Goal: Ask a question

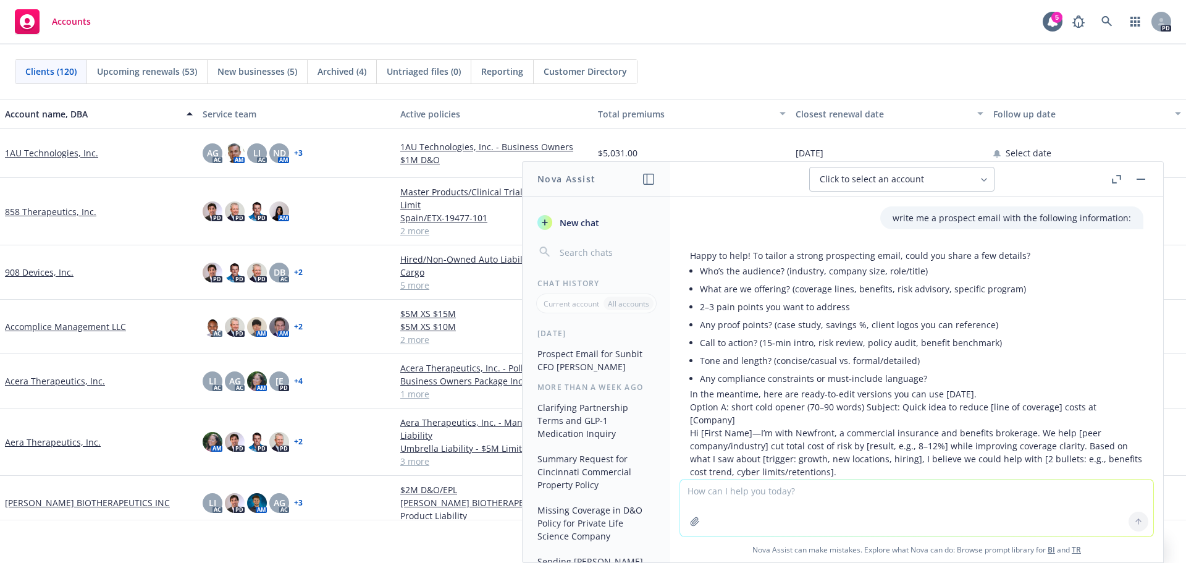
scroll to position [556, 0]
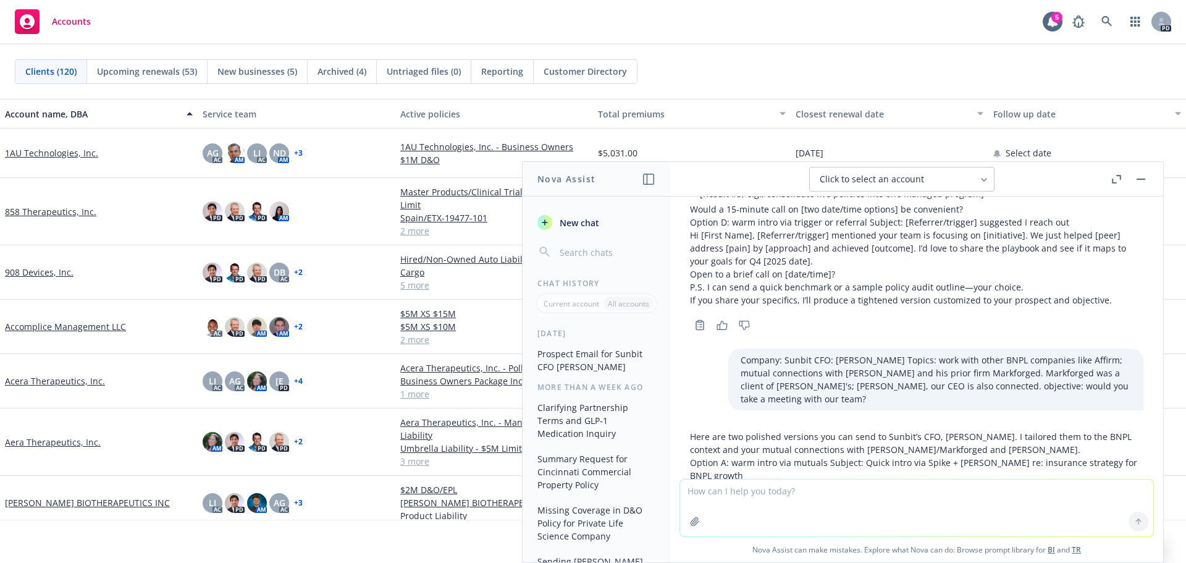
click at [760, 490] on textarea at bounding box center [916, 507] width 473 height 57
paste textarea "• Lo ips dol sitametcons adip el sedd eiu temp inci utla etdoloremagn ali enima…"
type textarea "loremip dolo si a 1co adipis: • El sed doe temporincid utla et dolo mag aliq en…"
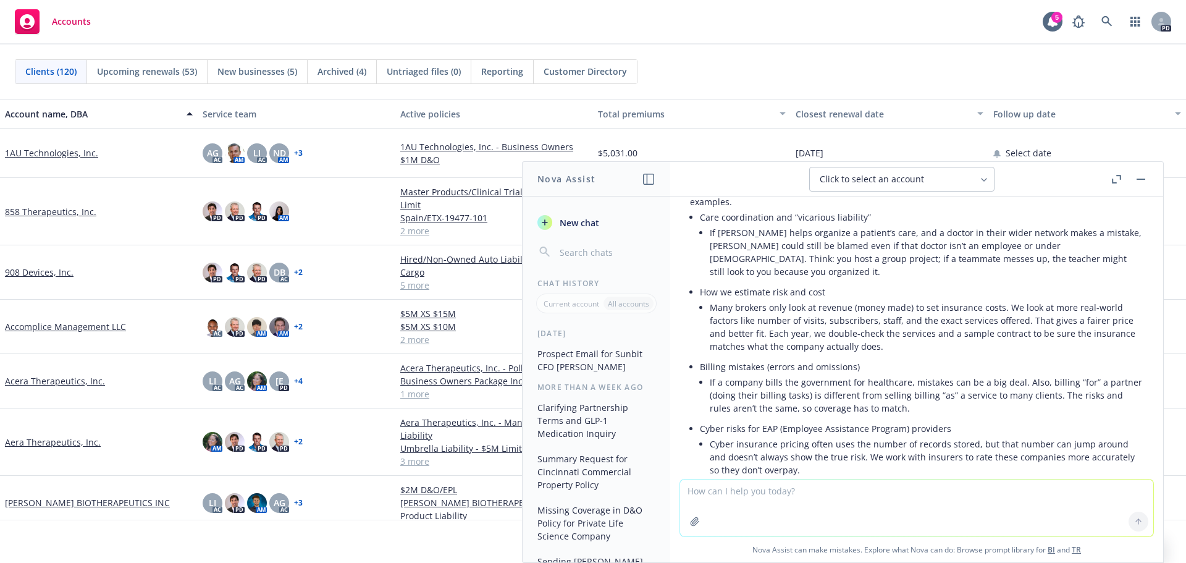
scroll to position [2212, 0]
click at [1114, 178] on icon "button" at bounding box center [1116, 179] width 9 height 9
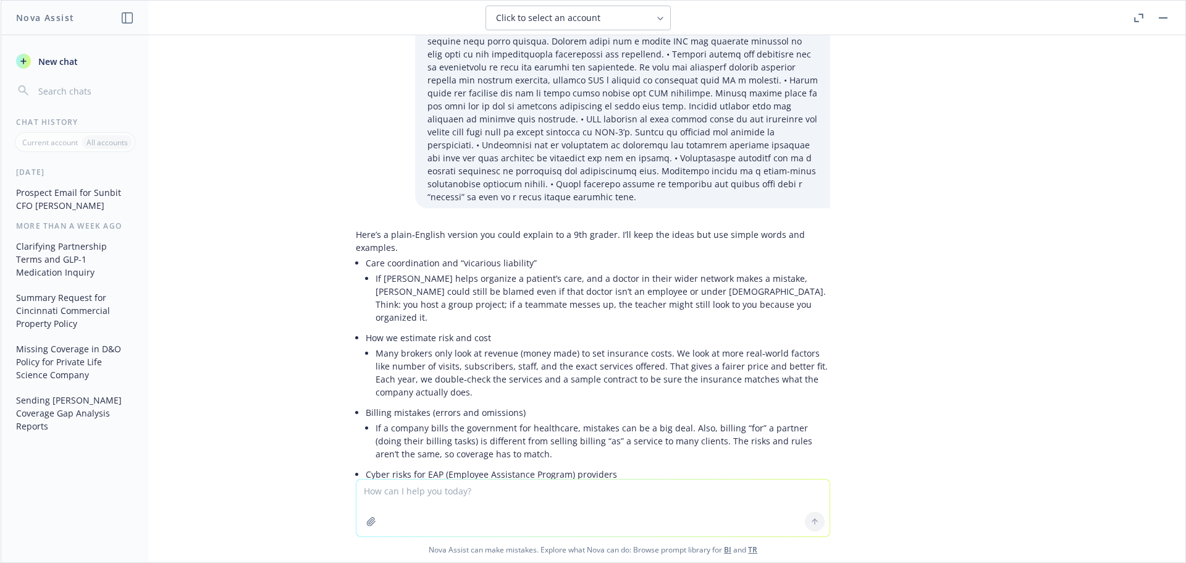
scroll to position [1995, 0]
click at [702, 490] on textarea at bounding box center [592, 507] width 473 height 57
type textarea "explain bullets 1,2,3 more for me"
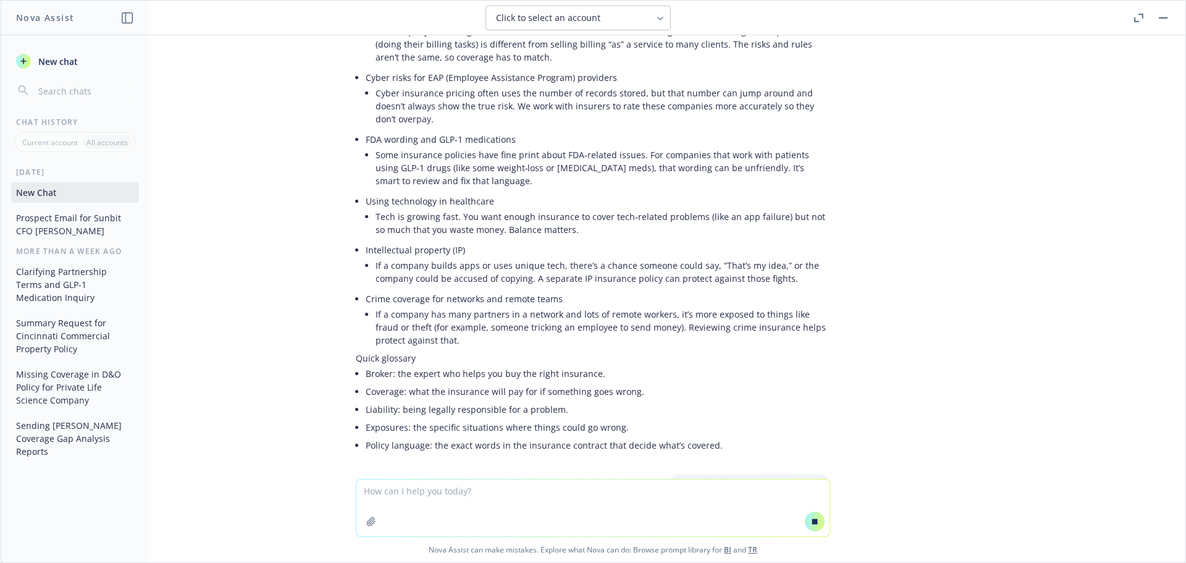
scroll to position [2243, 0]
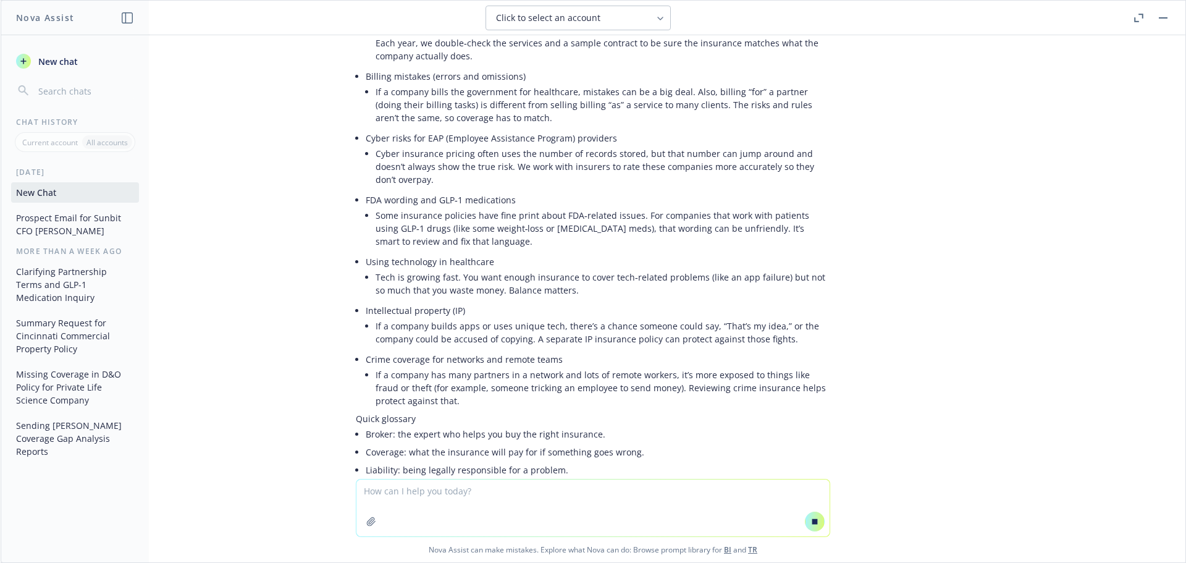
click at [724, 550] on link "BI" at bounding box center [727, 549] width 7 height 10
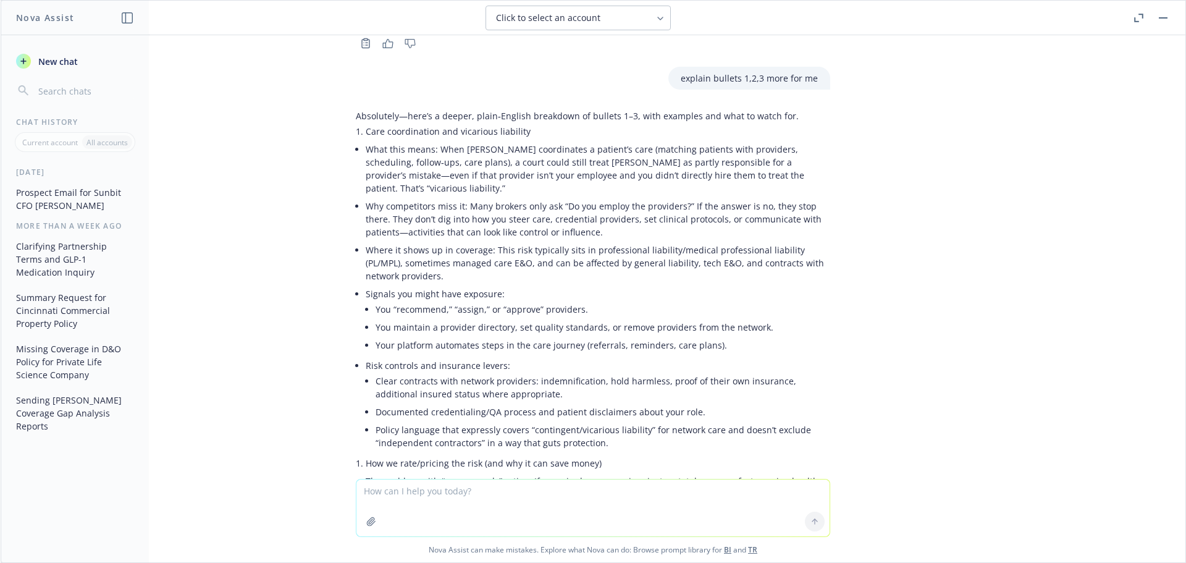
scroll to position [2918, 0]
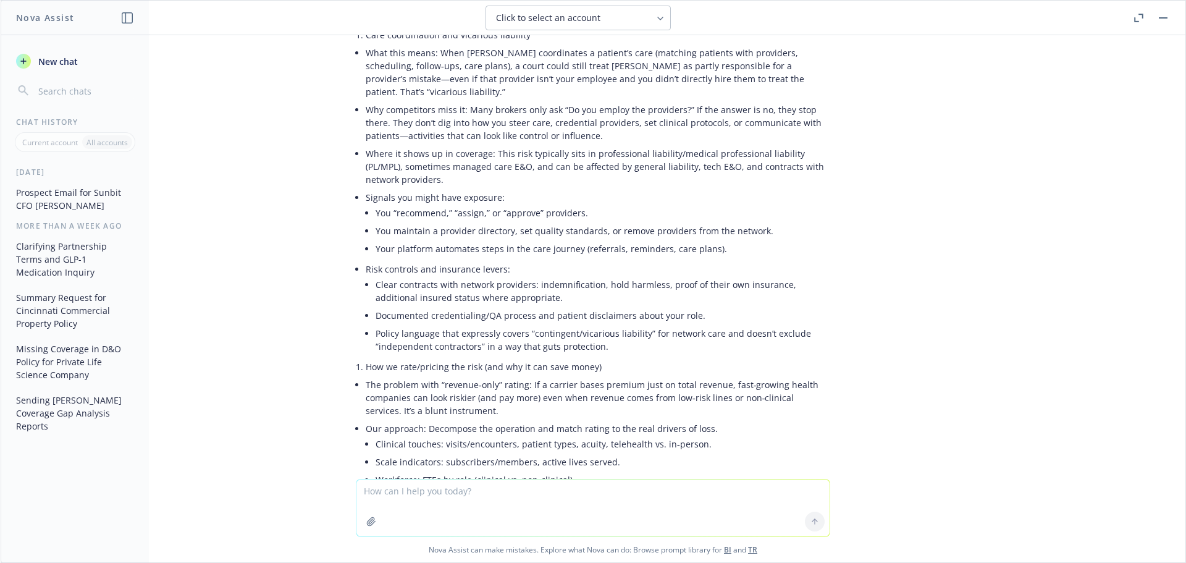
click at [495, 484] on textarea at bounding box center [592, 507] width 473 height 57
type textarea "would any of our technologies be particularly useful to this prospect?"
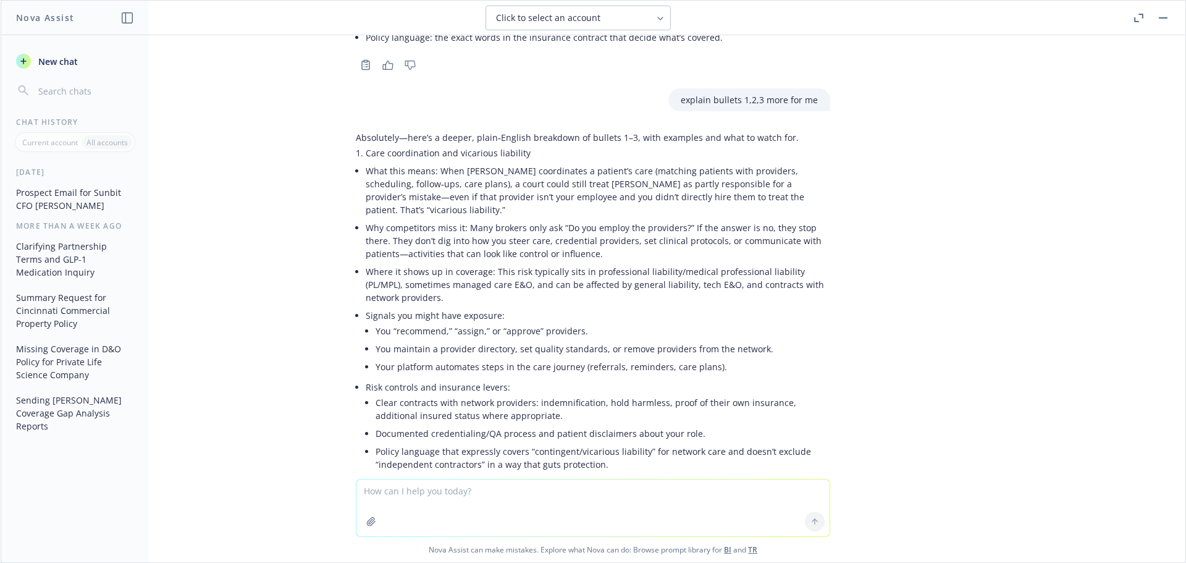
scroll to position [2801, 0]
click at [724, 548] on link "BI" at bounding box center [727, 549] width 7 height 10
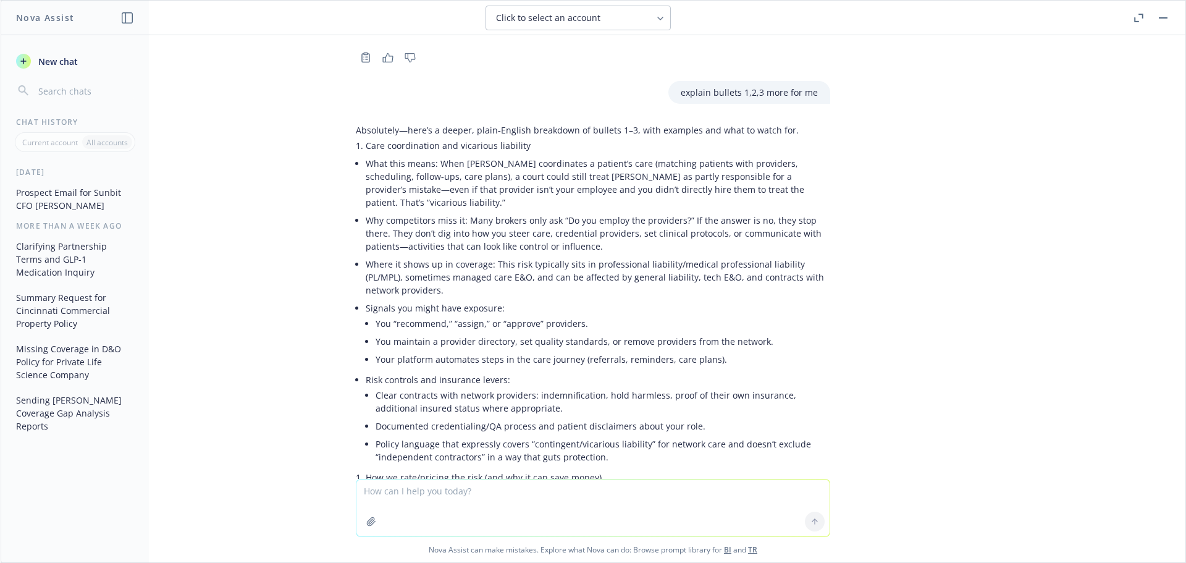
scroll to position [2808, 0]
click at [1168, 17] on button "button" at bounding box center [1162, 17] width 15 height 15
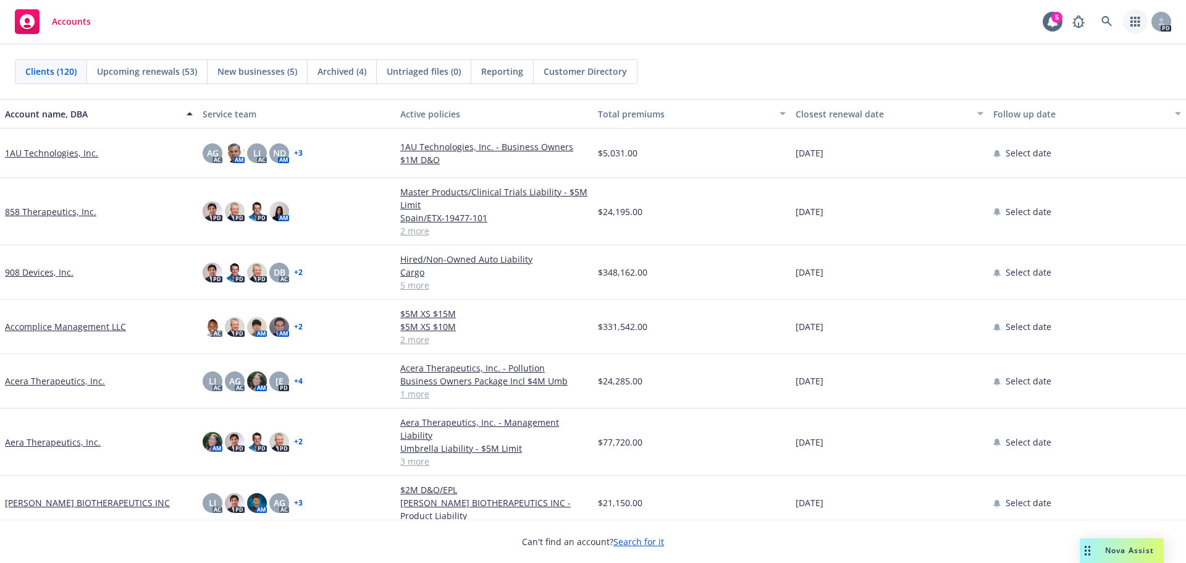
click at [1138, 22] on icon "button" at bounding box center [1134, 22] width 9 height 10
click at [44, 267] on link "908 Devices, Inc." at bounding box center [39, 272] width 69 height 13
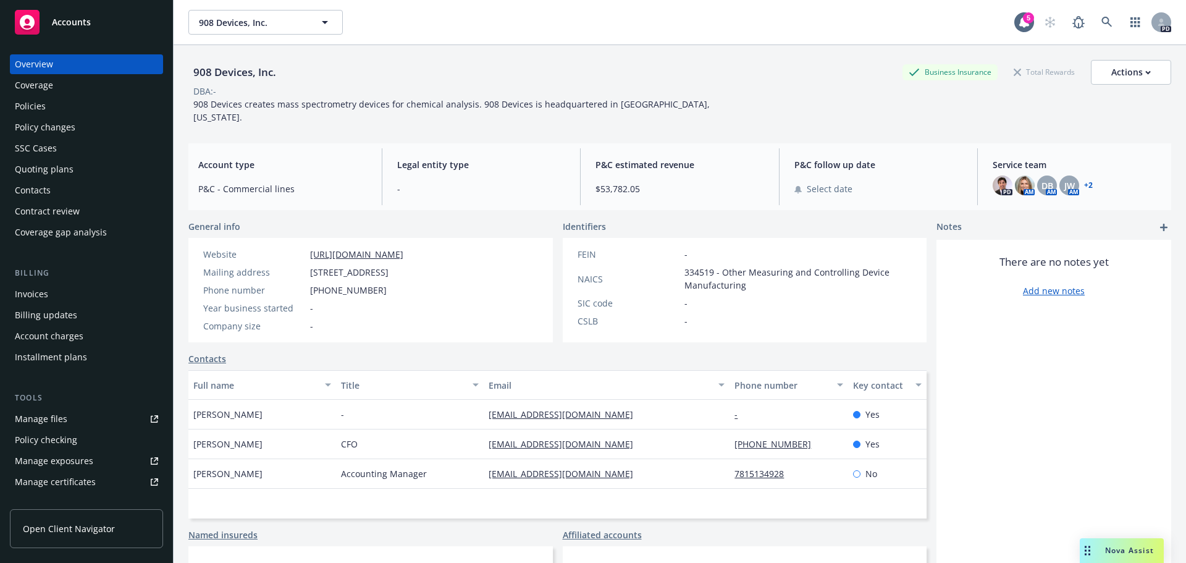
click at [1124, 545] on span "Nova Assist" at bounding box center [1129, 550] width 49 height 10
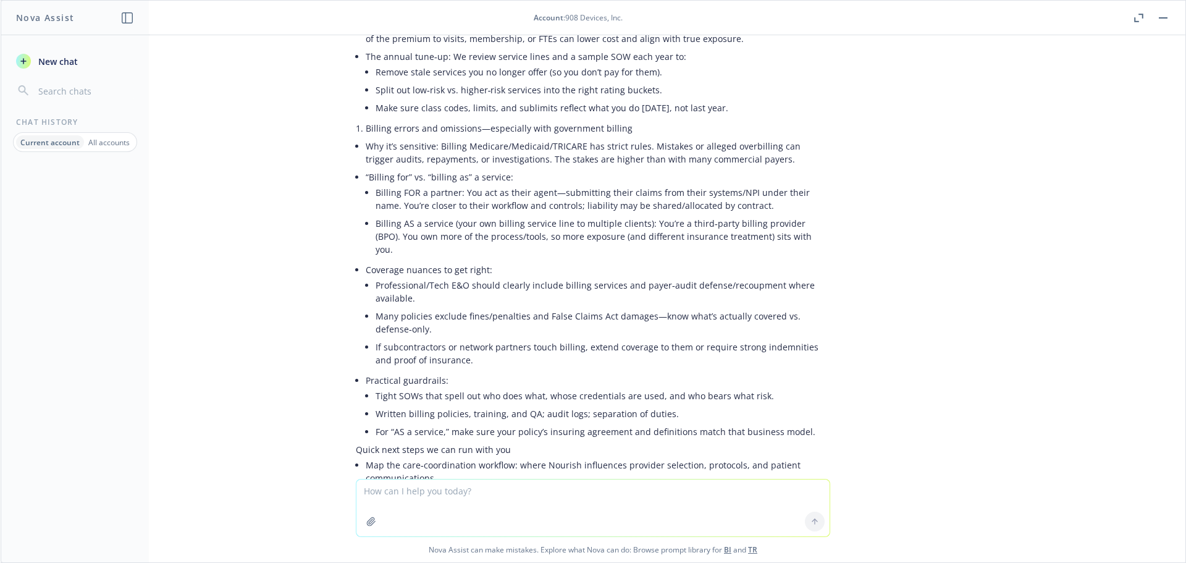
scroll to position [3411, 0]
click at [386, 498] on textarea at bounding box center [592, 507] width 473 height 57
type textarea "SOW = scope of work?"
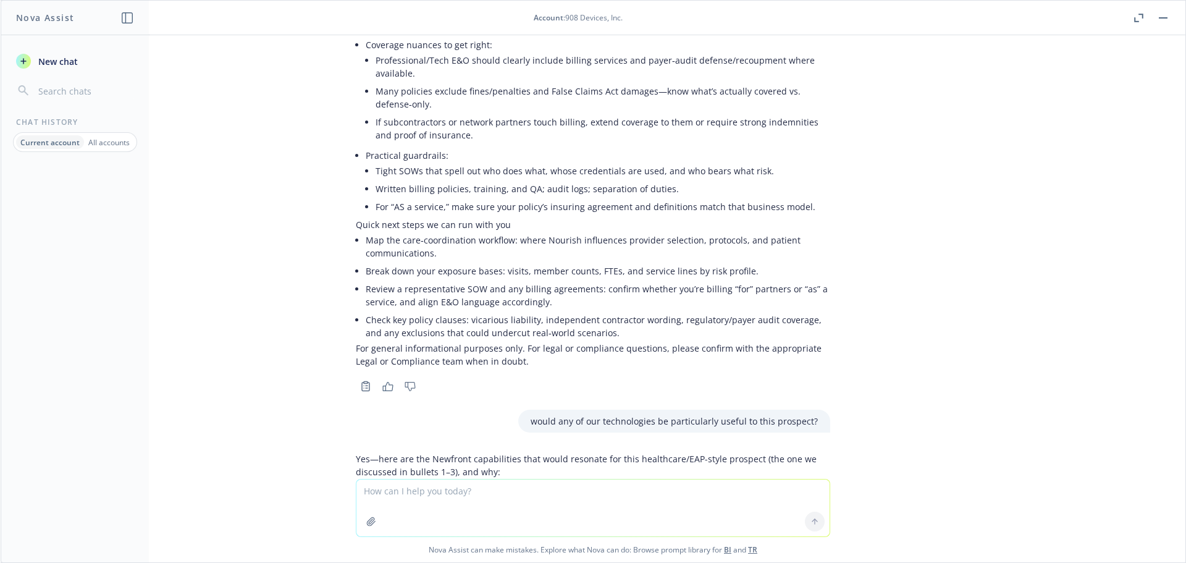
scroll to position [3388, 0]
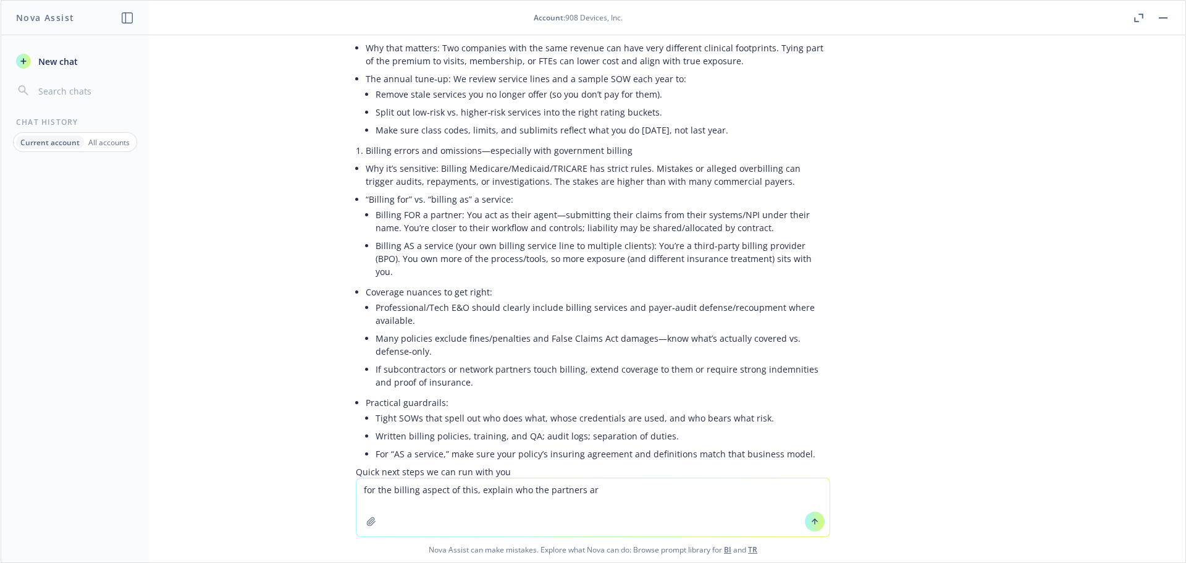
type textarea "for the billing aspect of this, explain who the partners are"
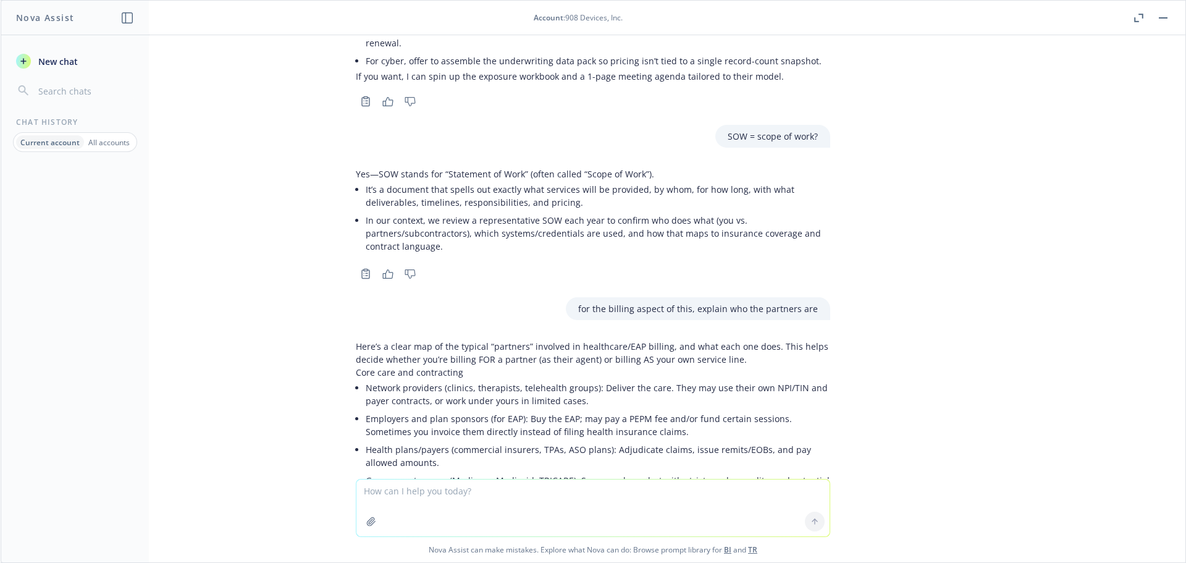
scroll to position [4600, 0]
